Goal: Task Accomplishment & Management: Use online tool/utility

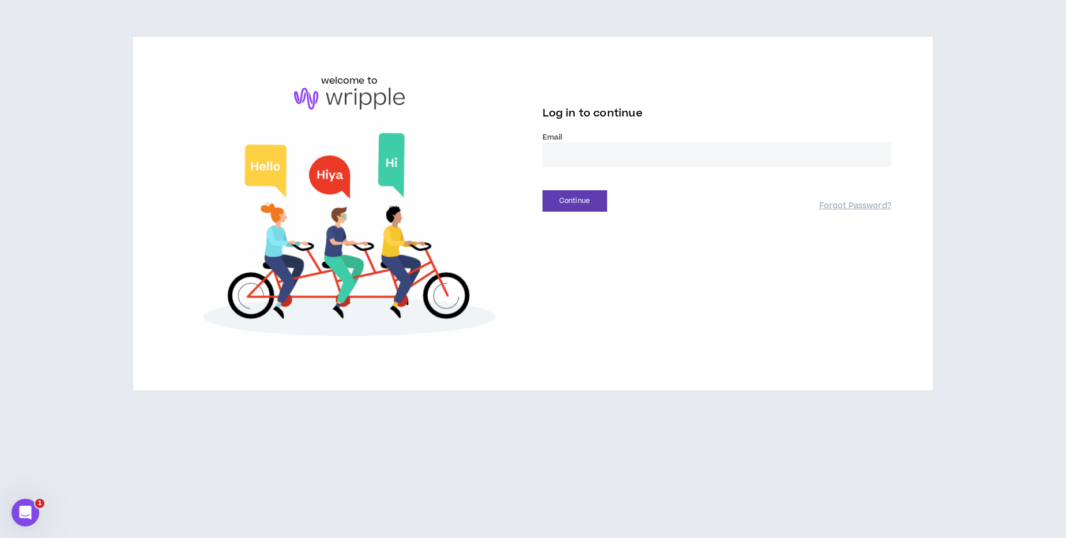
click at [605, 161] on input "email" at bounding box center [717, 154] width 349 height 25
type input "**********"
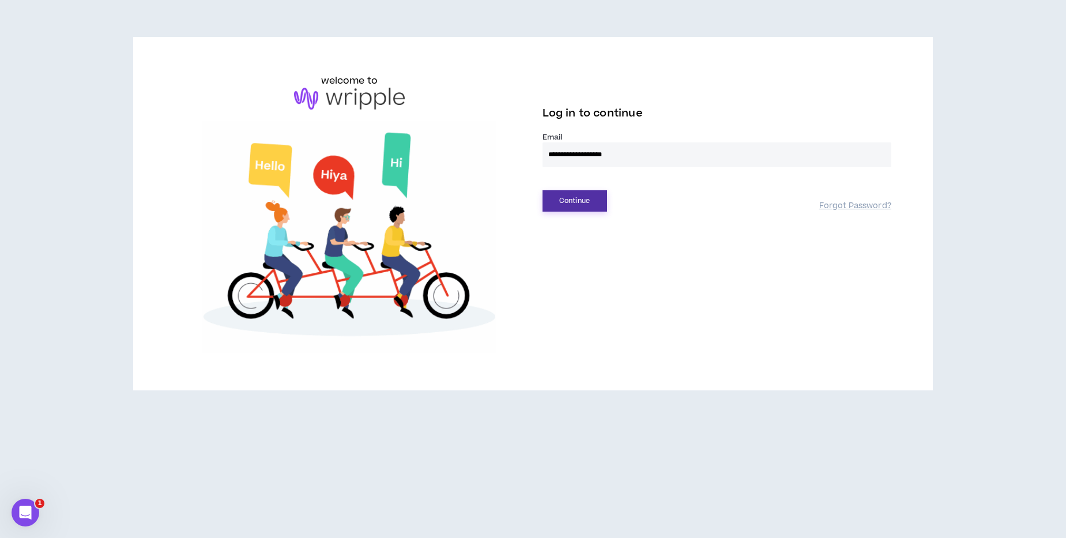
click at [583, 202] on button "Continue" at bounding box center [575, 200] width 65 height 21
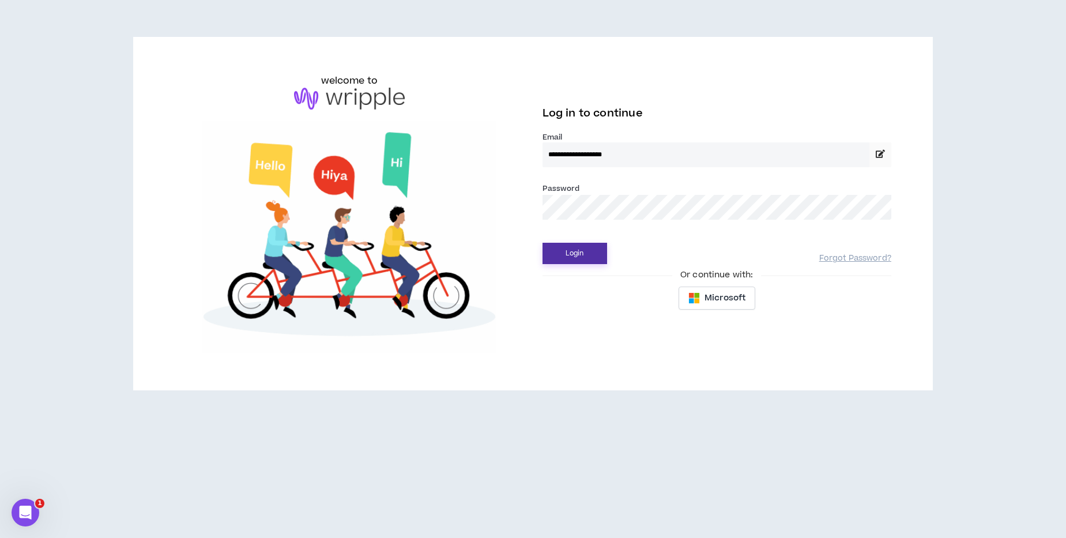
click at [598, 250] on button "Login" at bounding box center [575, 253] width 65 height 21
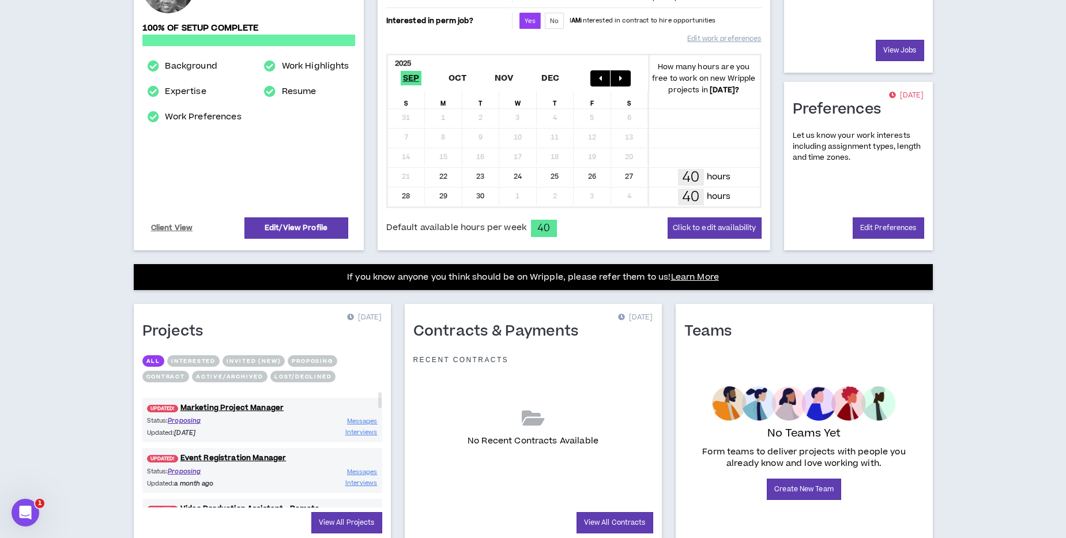
scroll to position [240, 0]
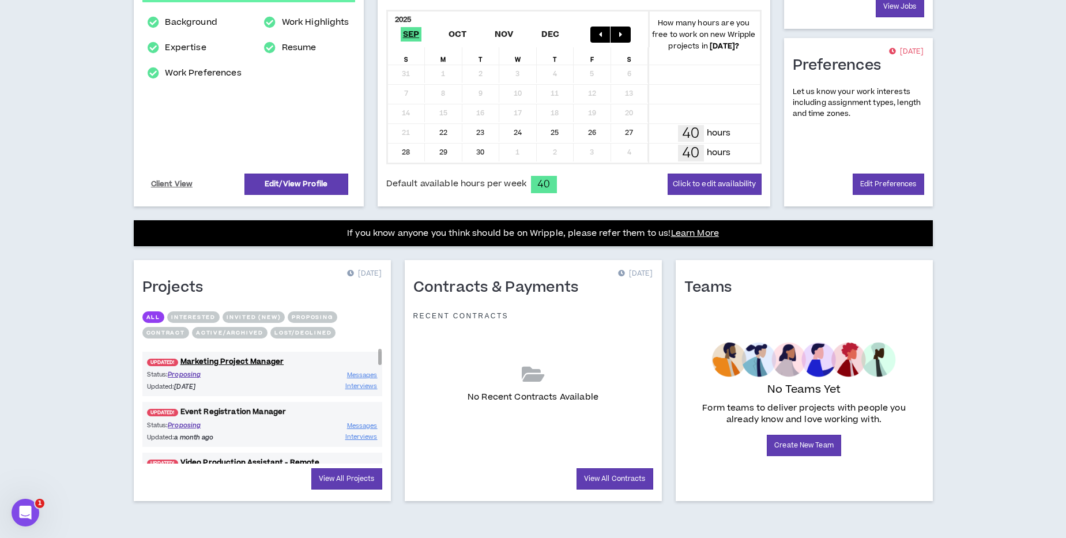
click at [239, 409] on link "UPDATED! Event Registration Manager" at bounding box center [262, 411] width 240 height 11
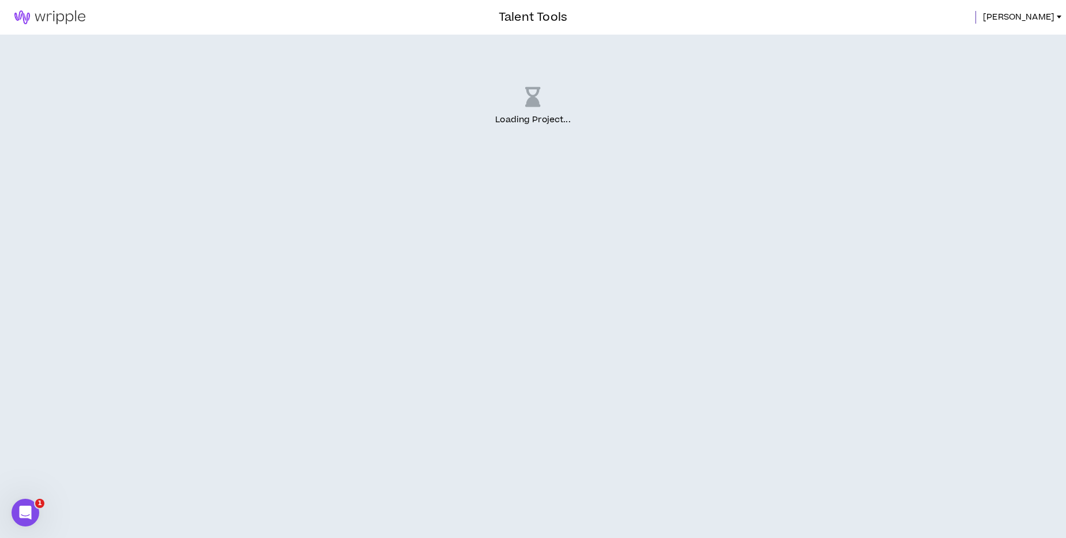
click at [763, 157] on div "Loading Project ..." at bounding box center [533, 107] width 1066 height 144
